Goal: Transaction & Acquisition: Purchase product/service

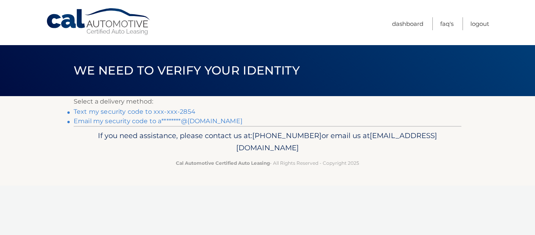
click at [187, 113] on link "Text my security code to xxx-xxx-2854" at bounding box center [135, 111] width 122 height 7
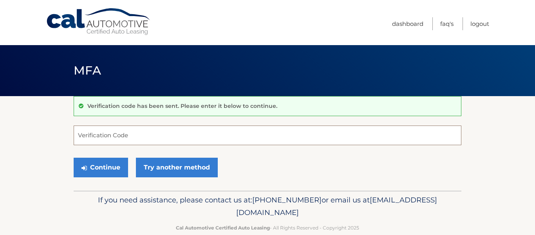
click at [156, 137] on input "Verification Code" at bounding box center [268, 135] width 388 height 20
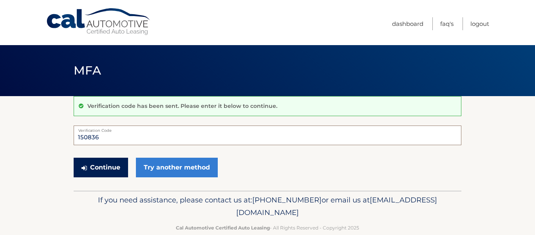
type input "150836"
click at [109, 168] on button "Continue" at bounding box center [101, 168] width 54 height 20
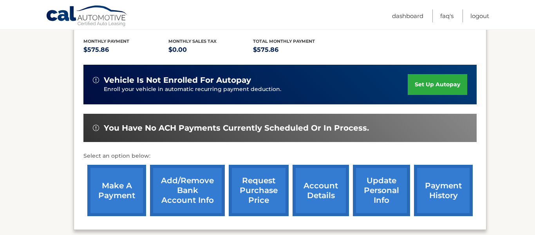
scroll to position [194, 0]
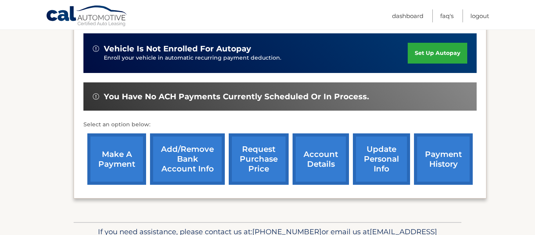
click at [114, 155] on link "make a payment" at bounding box center [116, 158] width 59 height 51
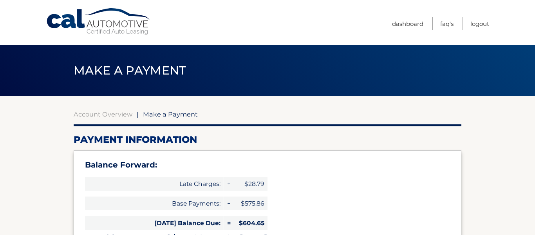
select select "NDNmNmVlNTctMmQwYy00MzMwLWJlOTItNzBlYTdmNWFkYWNh"
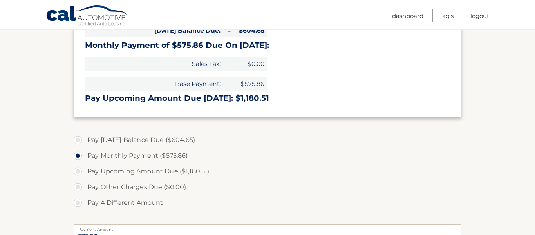
scroll to position [207, 0]
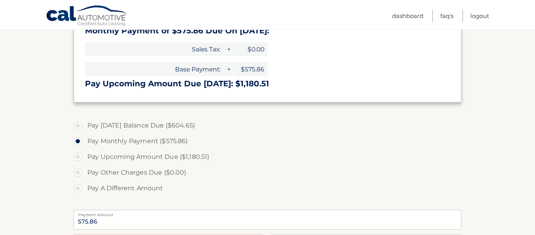
click at [106, 158] on label "Pay Upcoming Amount Due ($1,180.51)" at bounding box center [268, 157] width 388 height 16
click at [85, 158] on input "Pay Upcoming Amount Due ($1,180.51)" at bounding box center [81, 155] width 8 height 13
radio input "true"
type input "1180.51"
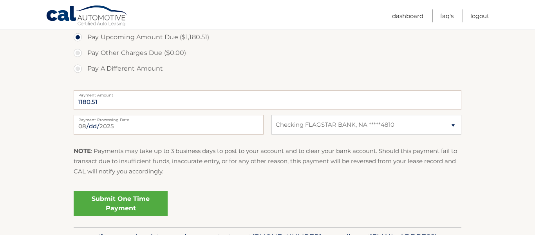
scroll to position [331, 0]
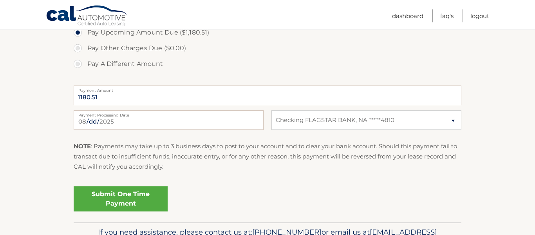
click at [122, 201] on link "Submit One Time Payment" at bounding box center [121, 198] width 94 height 25
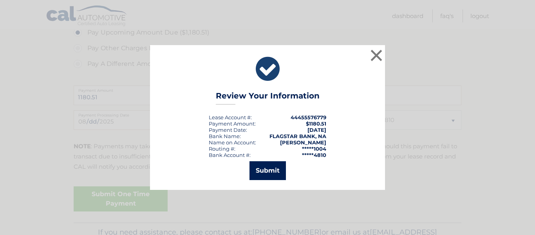
click at [258, 169] on button "Submit" at bounding box center [268, 170] width 36 height 19
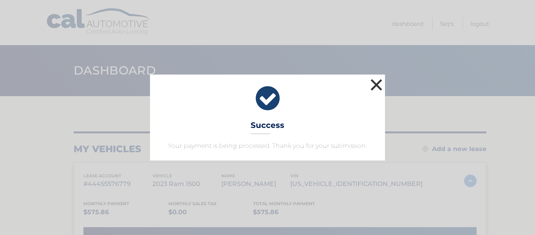
click at [375, 83] on button "×" at bounding box center [377, 85] width 16 height 16
